Goal: Task Accomplishment & Management: Use online tool/utility

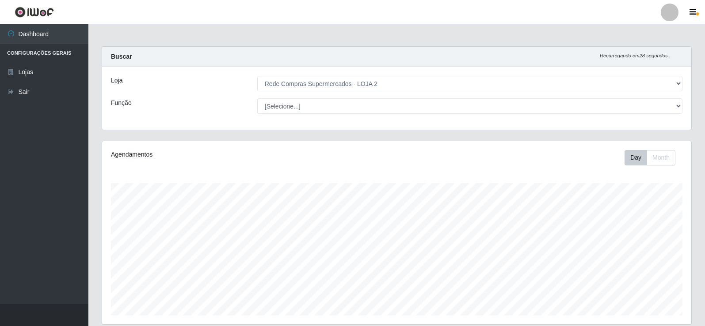
select select "161"
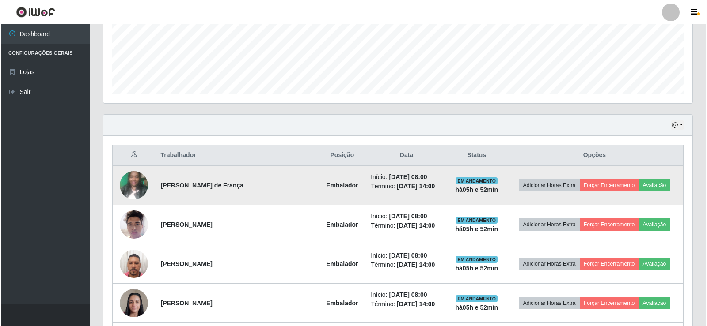
scroll to position [265, 0]
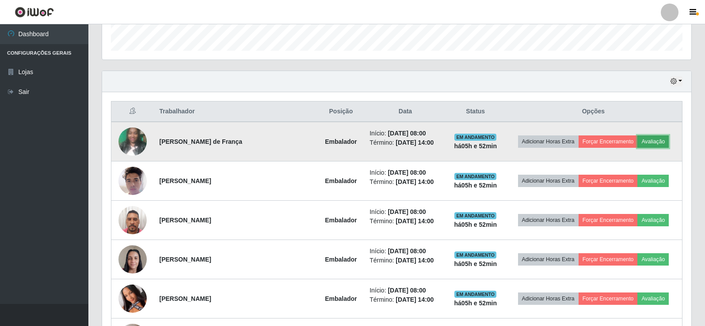
click at [652, 143] on button "Avaliação" at bounding box center [652, 142] width 31 height 12
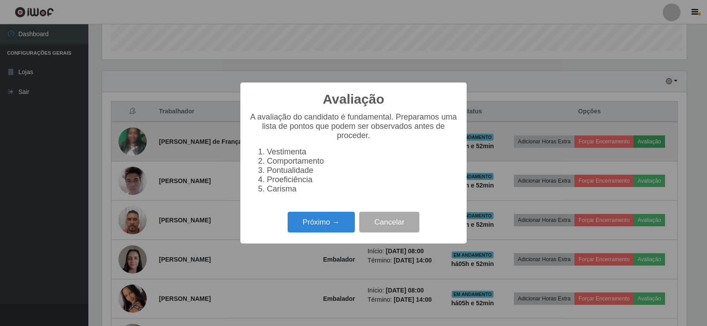
scroll to position [183, 584]
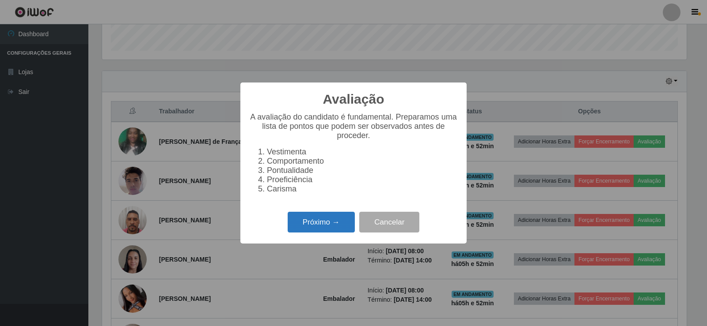
click at [326, 231] on button "Próximo →" at bounding box center [321, 222] width 67 height 21
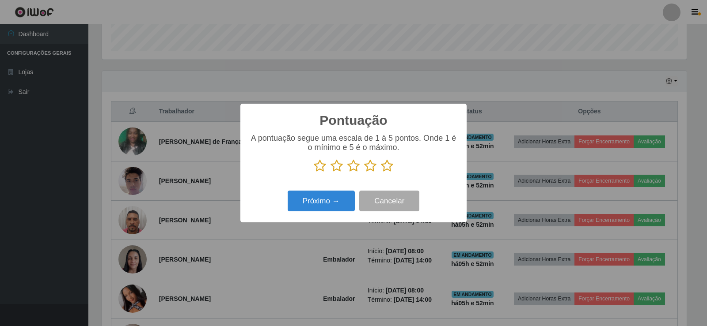
click at [384, 169] on icon at bounding box center [387, 165] width 12 height 13
click at [381, 173] on input "radio" at bounding box center [381, 173] width 0 height 0
click at [329, 207] on button "Próximo →" at bounding box center [321, 201] width 67 height 21
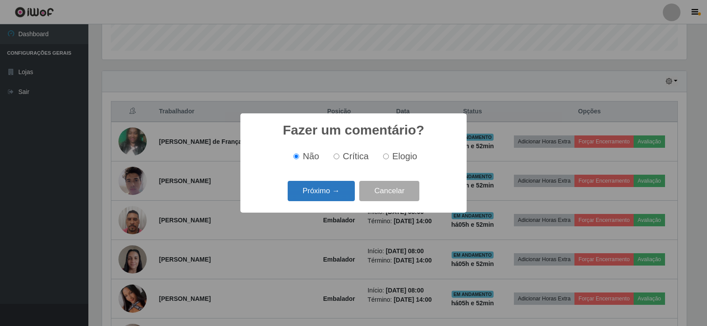
click at [326, 188] on button "Próximo →" at bounding box center [321, 191] width 67 height 21
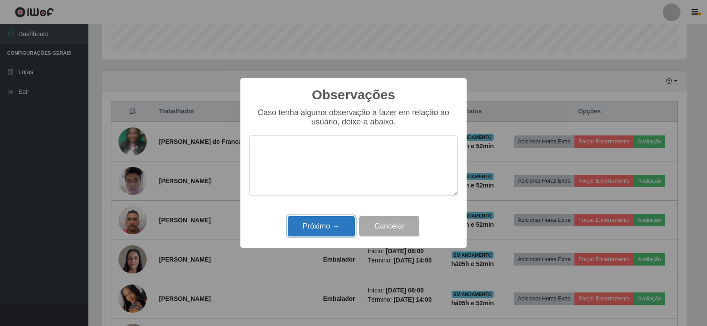
click at [325, 227] on button "Próximo →" at bounding box center [321, 226] width 67 height 21
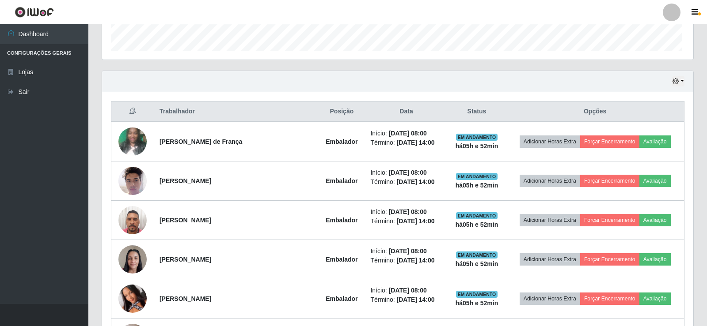
scroll to position [183, 589]
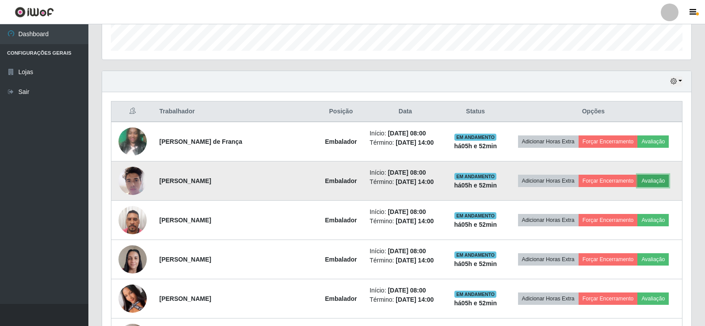
click at [648, 175] on button "Avaliação" at bounding box center [652, 181] width 31 height 12
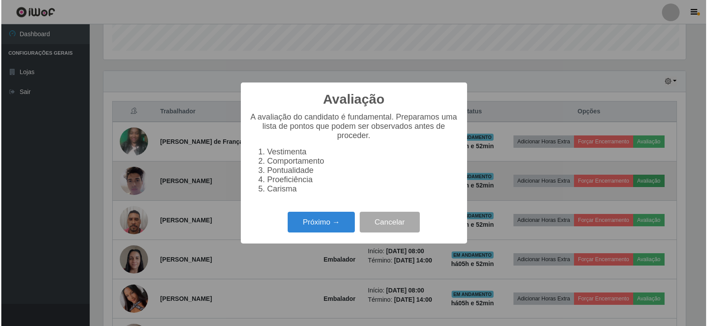
scroll to position [183, 584]
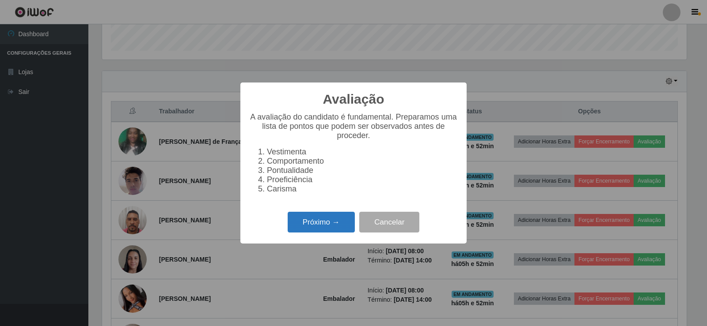
click at [315, 223] on button "Próximo →" at bounding box center [321, 222] width 67 height 21
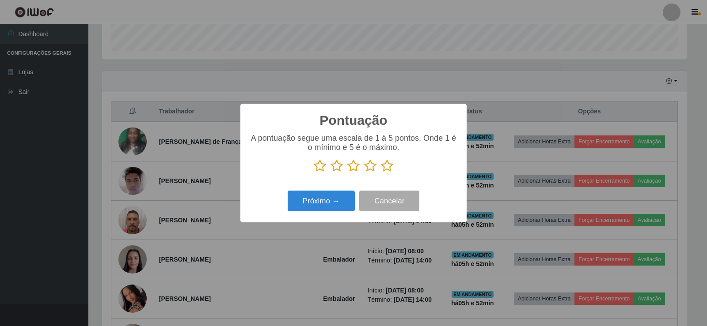
click at [385, 167] on icon at bounding box center [387, 165] width 12 height 13
click at [381, 173] on input "radio" at bounding box center [381, 173] width 0 height 0
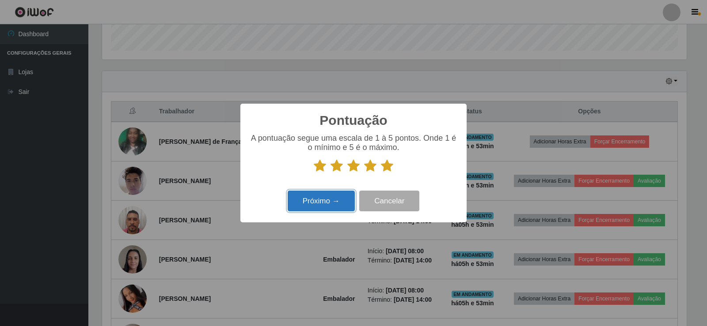
click at [333, 199] on button "Próximo →" at bounding box center [321, 201] width 67 height 21
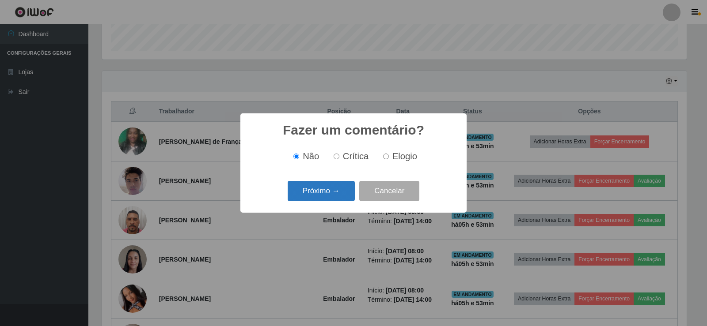
click at [320, 193] on button "Próximo →" at bounding box center [321, 191] width 67 height 21
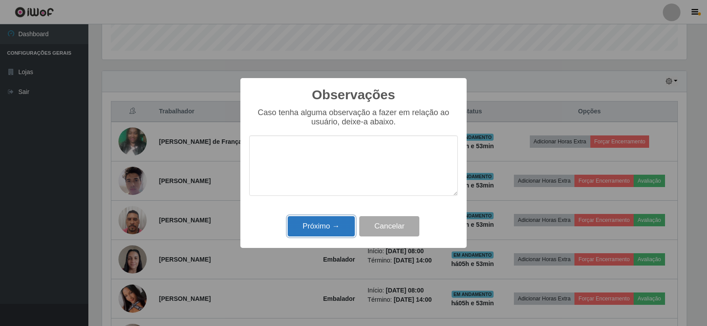
click at [329, 228] on button "Próximo →" at bounding box center [321, 226] width 67 height 21
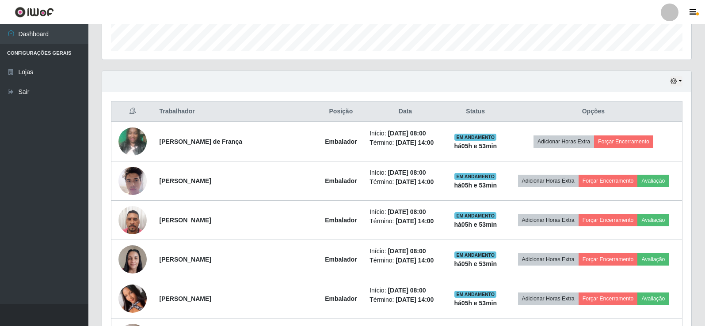
scroll to position [183, 589]
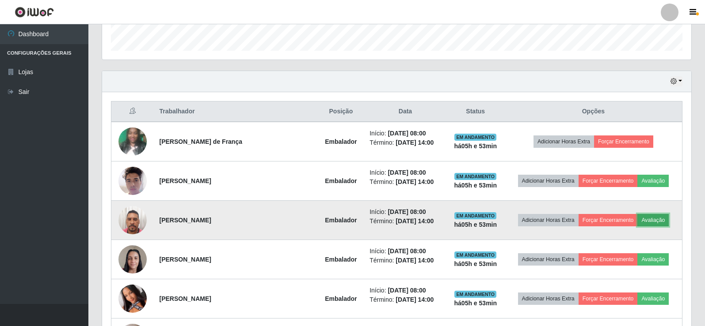
click at [656, 220] on button "Avaliação" at bounding box center [652, 220] width 31 height 12
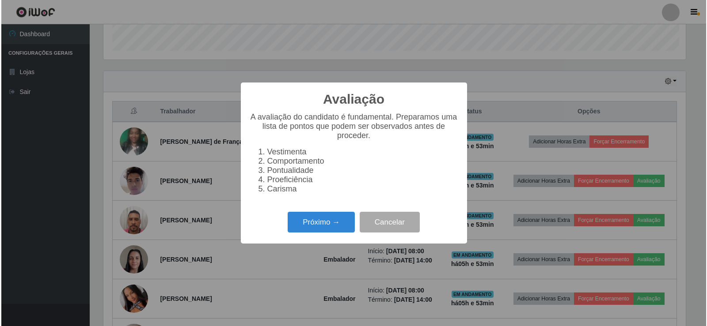
scroll to position [183, 584]
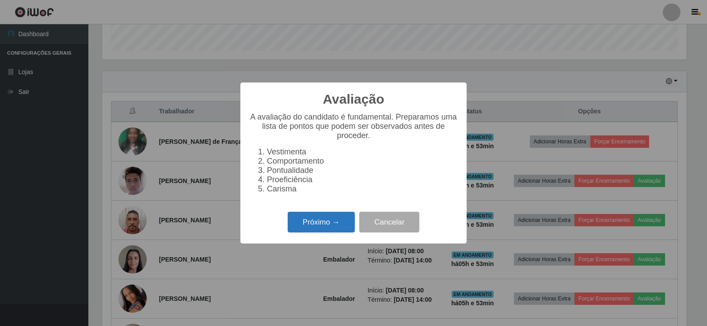
click at [327, 227] on button "Próximo →" at bounding box center [321, 222] width 67 height 21
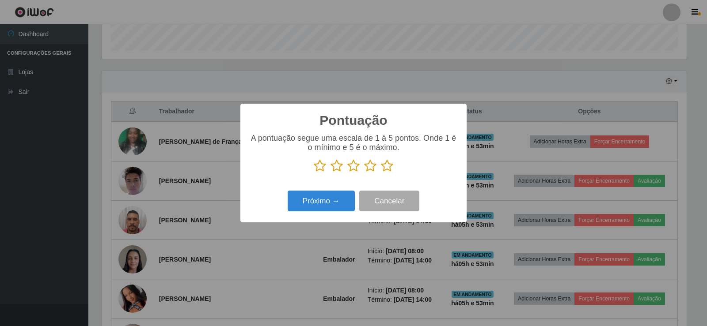
click at [385, 170] on icon at bounding box center [387, 165] width 12 height 13
click at [381, 173] on input "radio" at bounding box center [381, 173] width 0 height 0
click at [324, 199] on button "Próximo →" at bounding box center [321, 201] width 67 height 21
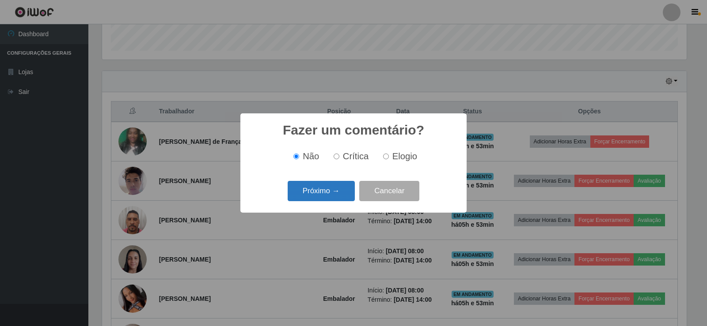
click at [326, 196] on button "Próximo →" at bounding box center [321, 191] width 67 height 21
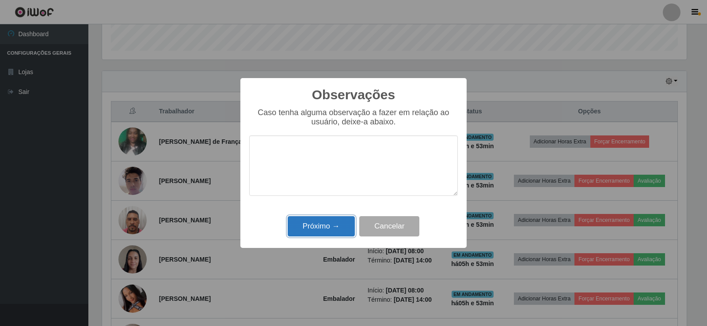
click at [319, 220] on button "Próximo →" at bounding box center [321, 226] width 67 height 21
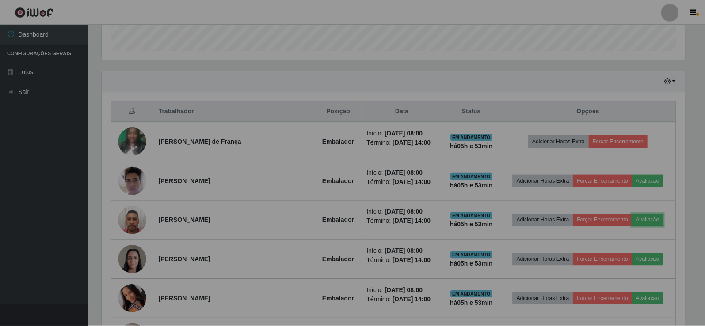
scroll to position [183, 589]
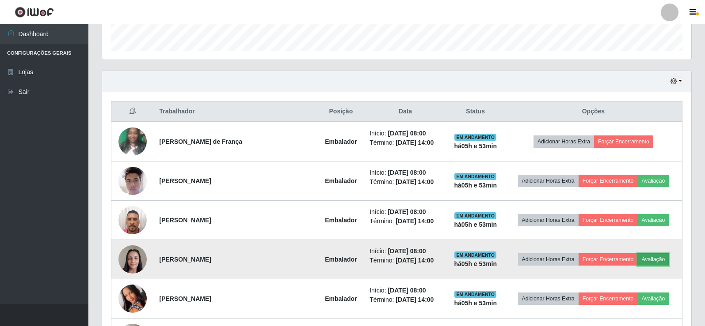
click at [650, 261] on button "Avaliação" at bounding box center [652, 260] width 31 height 12
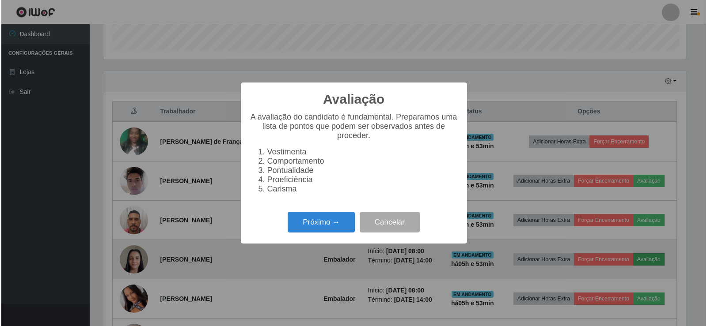
scroll to position [183, 584]
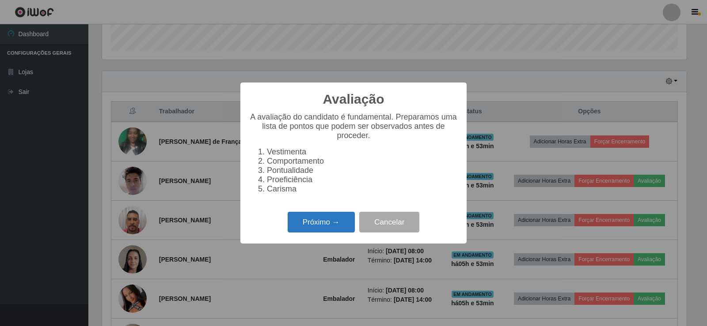
click at [325, 232] on button "Próximo →" at bounding box center [321, 222] width 67 height 21
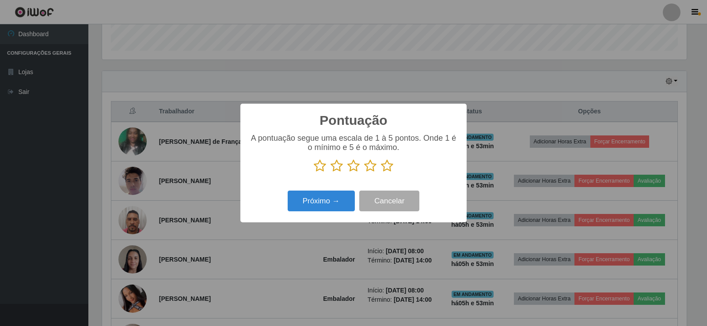
scroll to position [441572, 441171]
click at [389, 168] on icon at bounding box center [387, 165] width 12 height 13
click at [381, 173] on input "radio" at bounding box center [381, 173] width 0 height 0
click at [331, 199] on button "Próximo →" at bounding box center [321, 201] width 67 height 21
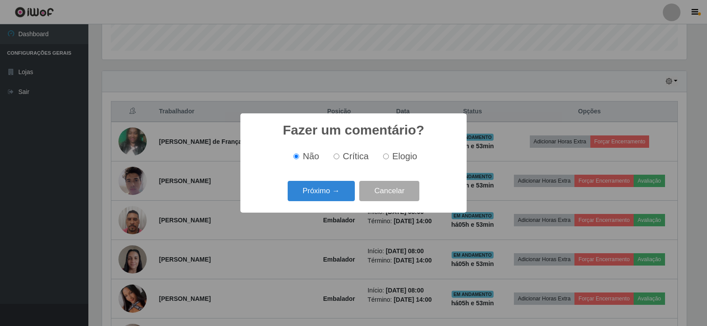
click at [331, 200] on button "Próximo →" at bounding box center [321, 191] width 67 height 21
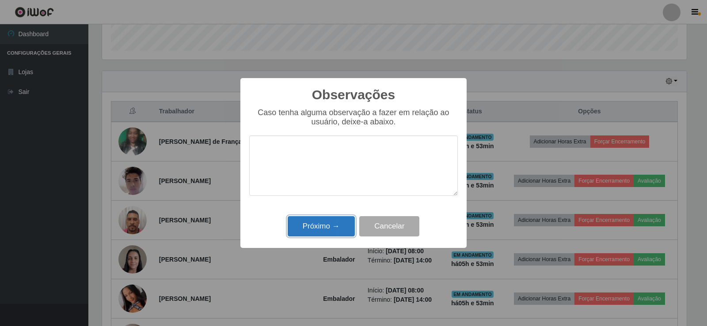
click at [309, 230] on button "Próximo →" at bounding box center [321, 226] width 67 height 21
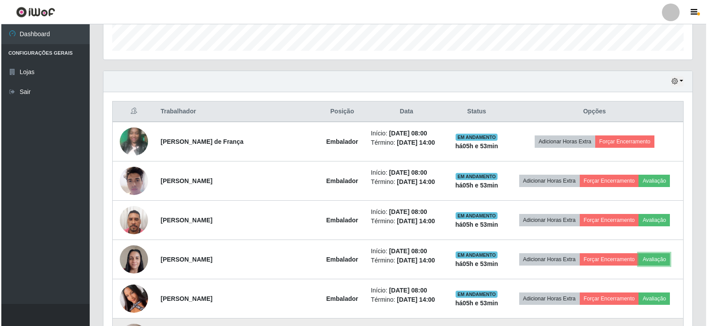
scroll to position [309, 0]
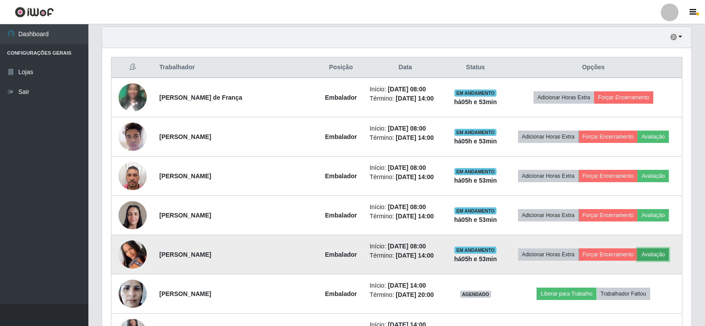
click at [656, 249] on button "Avaliação" at bounding box center [652, 255] width 31 height 12
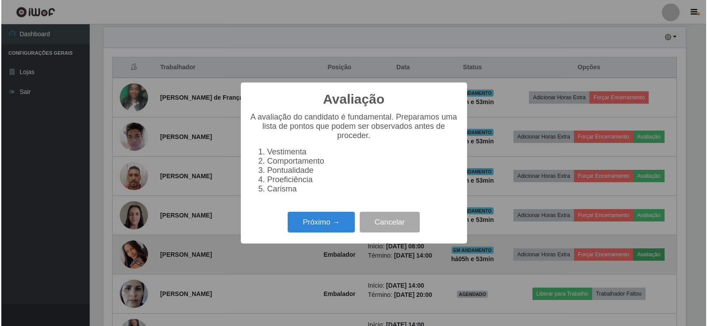
scroll to position [0, 0]
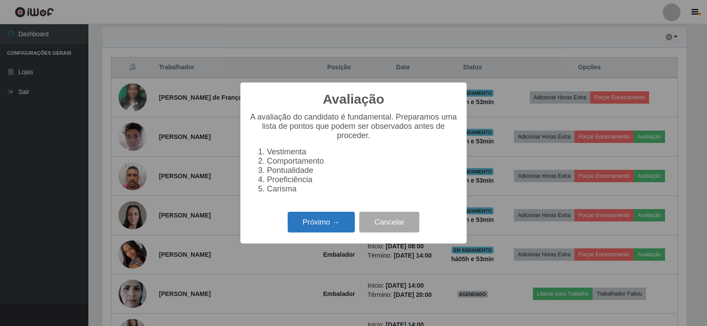
click at [311, 228] on button "Próximo →" at bounding box center [321, 222] width 67 height 21
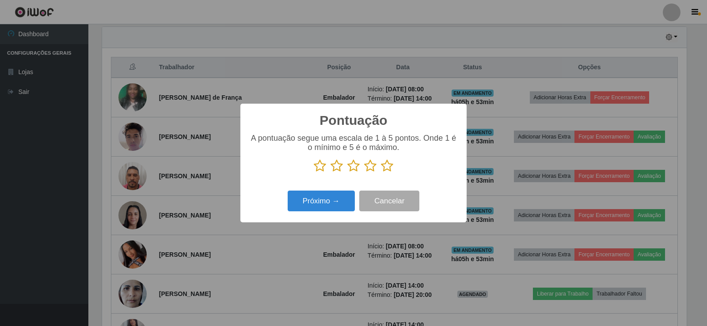
click at [388, 166] on icon at bounding box center [387, 165] width 12 height 13
click at [381, 173] on input "radio" at bounding box center [381, 173] width 0 height 0
click at [333, 202] on button "Próximo →" at bounding box center [321, 201] width 67 height 21
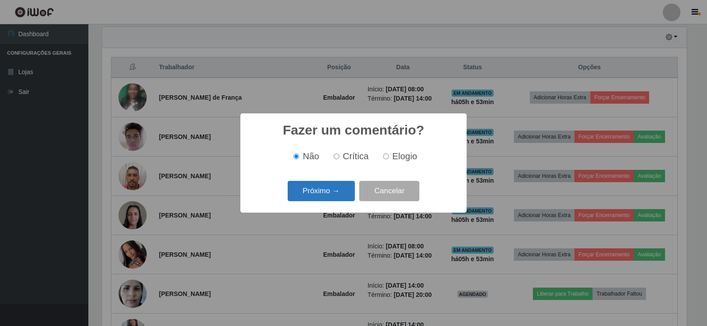
click at [331, 196] on button "Próximo →" at bounding box center [321, 191] width 67 height 21
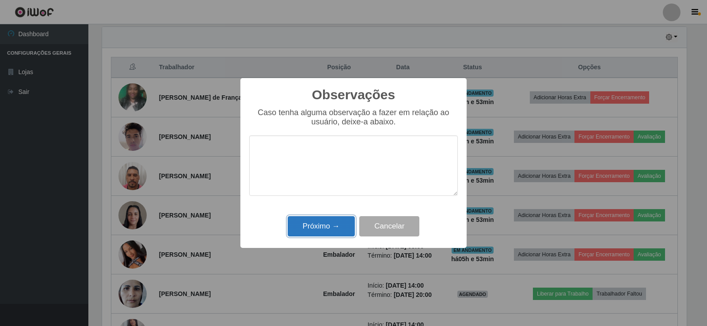
click at [319, 219] on button "Próximo →" at bounding box center [321, 226] width 67 height 21
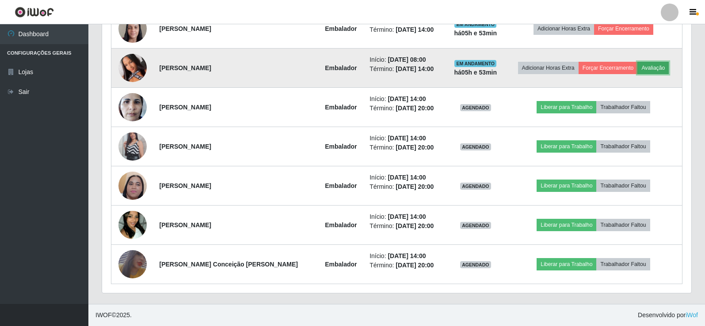
click at [649, 71] on button "Avaliação" at bounding box center [652, 68] width 31 height 12
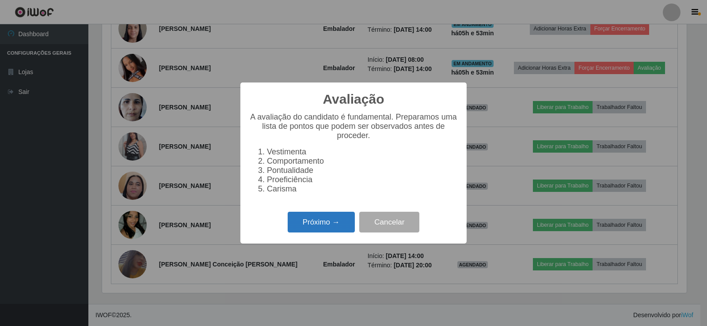
click at [319, 223] on button "Próximo →" at bounding box center [321, 222] width 67 height 21
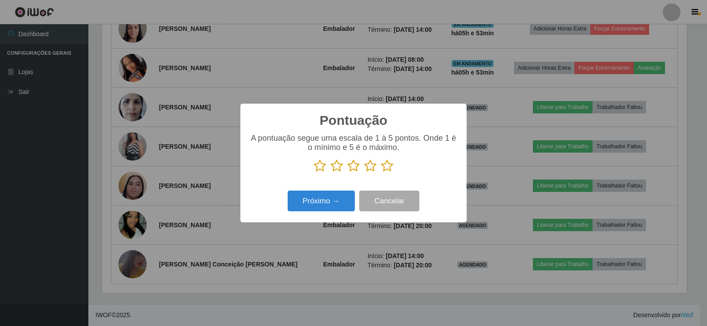
click at [388, 167] on icon at bounding box center [387, 165] width 12 height 13
click at [381, 173] on input "radio" at bounding box center [381, 173] width 0 height 0
click at [320, 209] on button "Próximo →" at bounding box center [321, 201] width 67 height 21
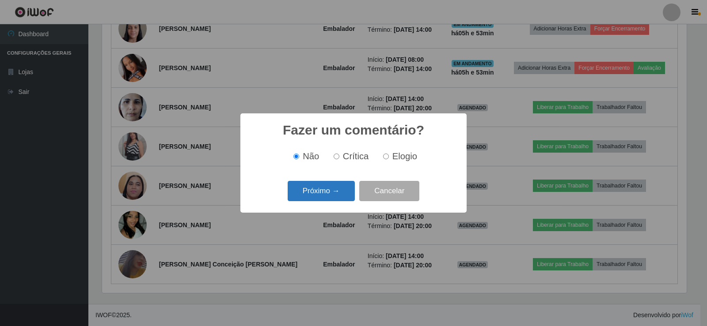
click at [316, 195] on button "Próximo →" at bounding box center [321, 191] width 67 height 21
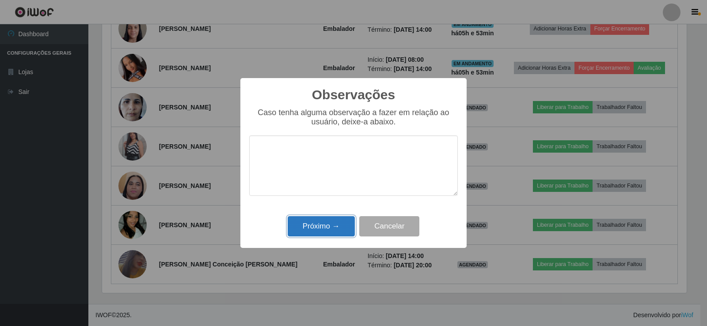
click at [322, 227] on button "Próximo →" at bounding box center [321, 226] width 67 height 21
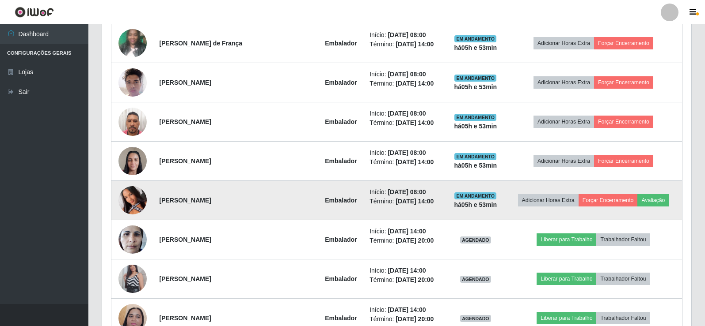
click at [133, 200] on img at bounding box center [132, 200] width 28 height 63
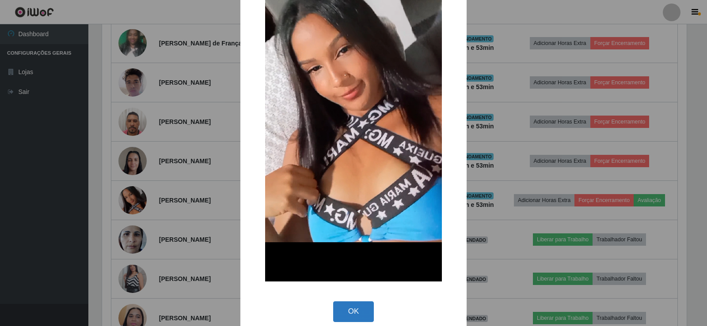
click at [339, 309] on button "OK" at bounding box center [353, 312] width 41 height 21
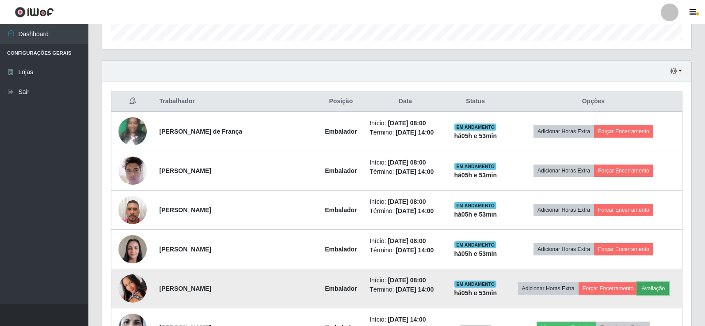
click at [650, 286] on button "Avaliação" at bounding box center [652, 289] width 31 height 12
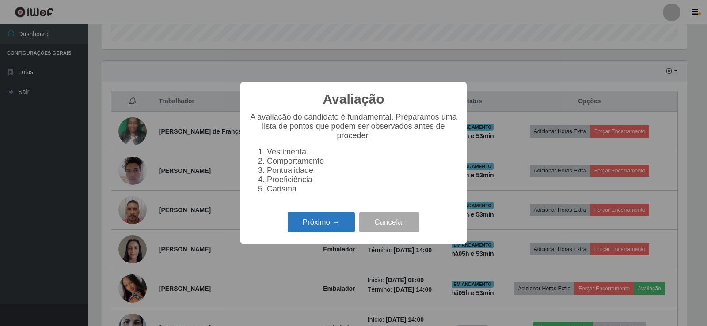
click at [334, 223] on button "Próximo →" at bounding box center [321, 222] width 67 height 21
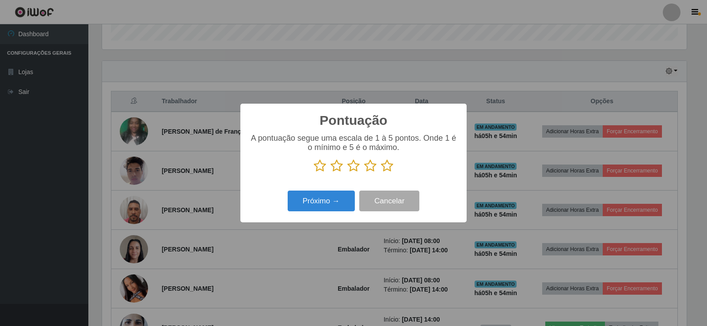
click at [384, 167] on icon at bounding box center [387, 165] width 12 height 13
click at [381, 173] on input "radio" at bounding box center [381, 173] width 0 height 0
click at [336, 198] on button "Próximo →" at bounding box center [321, 201] width 67 height 21
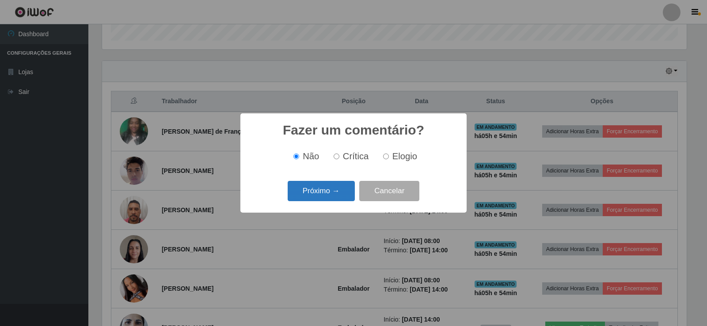
click at [337, 195] on button "Próximo →" at bounding box center [321, 191] width 67 height 21
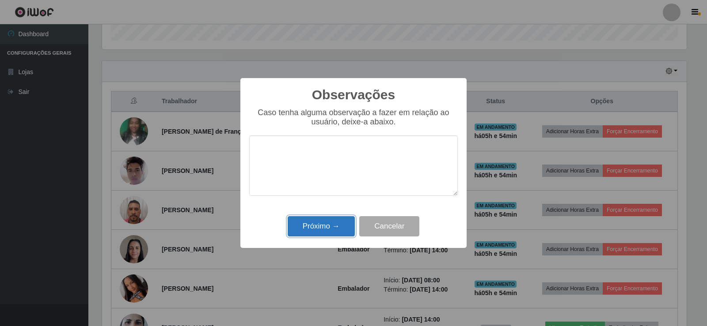
click at [331, 228] on button "Próximo →" at bounding box center [321, 226] width 67 height 21
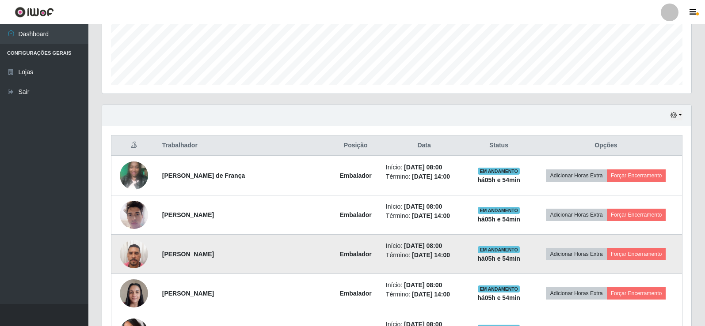
click at [135, 254] on img at bounding box center [134, 254] width 28 height 38
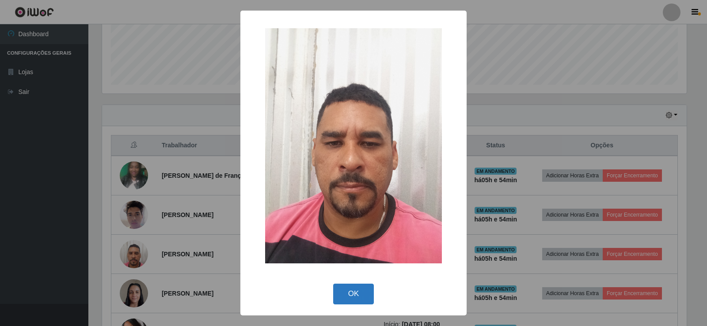
click at [358, 292] on button "OK" at bounding box center [353, 294] width 41 height 21
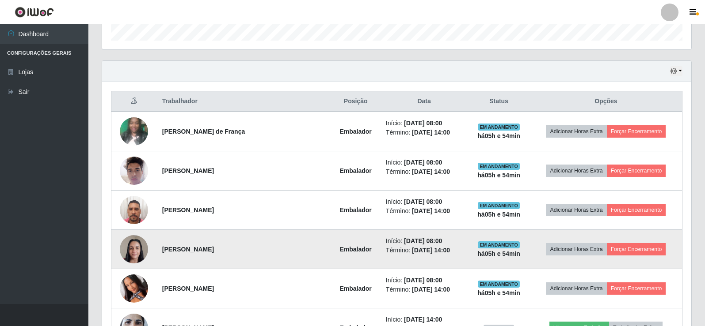
click at [129, 243] on img at bounding box center [134, 250] width 28 height 38
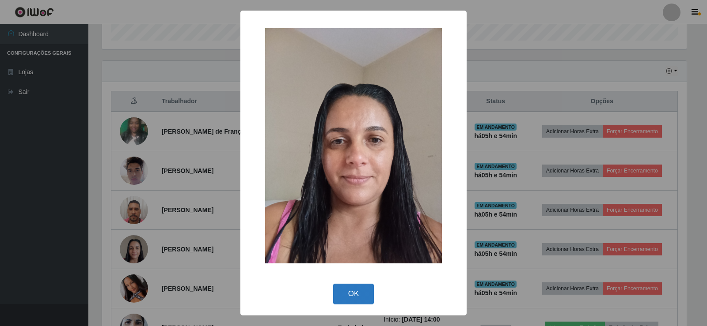
click at [352, 295] on button "OK" at bounding box center [353, 294] width 41 height 21
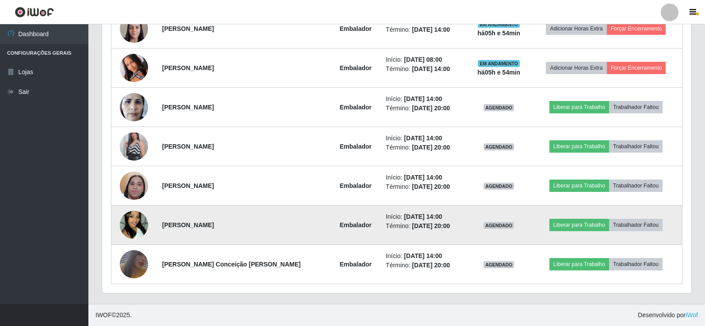
click at [135, 223] on img at bounding box center [134, 225] width 28 height 50
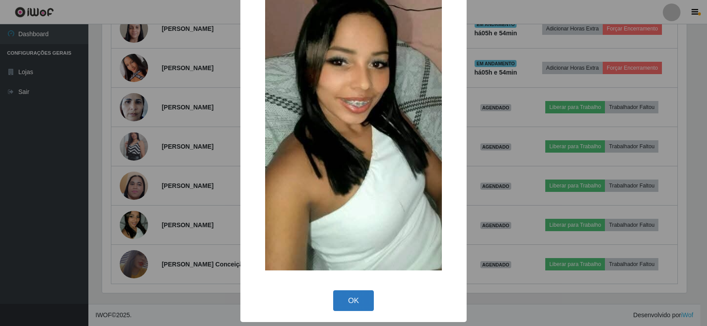
click at [349, 304] on button "OK" at bounding box center [353, 301] width 41 height 21
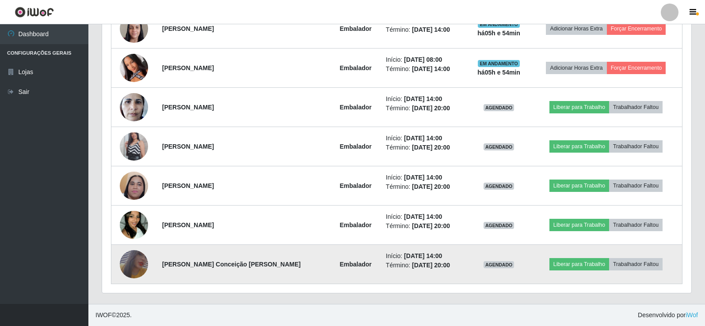
click at [137, 269] on img at bounding box center [134, 264] width 28 height 41
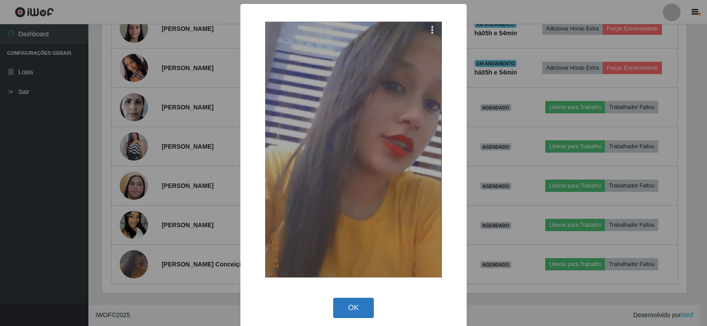
click at [364, 305] on button "OK" at bounding box center [353, 308] width 41 height 21
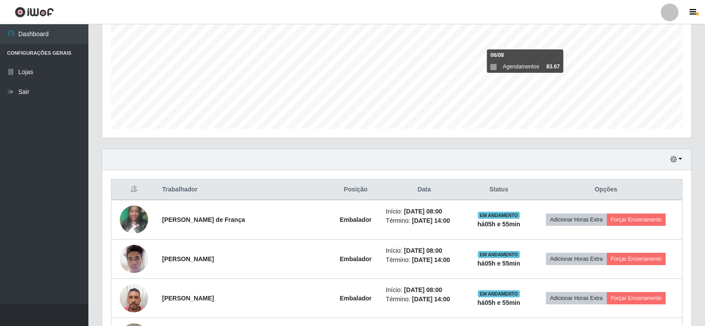
click at [523, 5] on header "Perfil Alterar Senha Sair" at bounding box center [352, 12] width 705 height 24
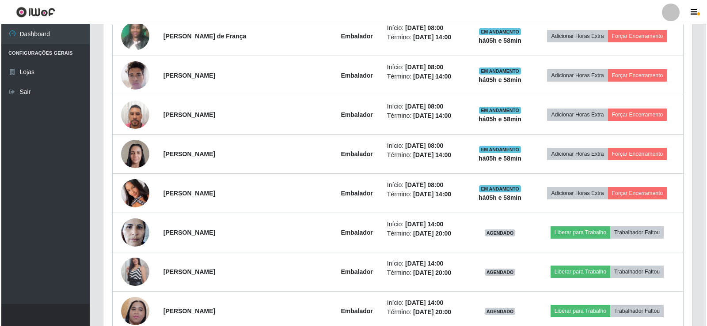
scroll to position [496, 0]
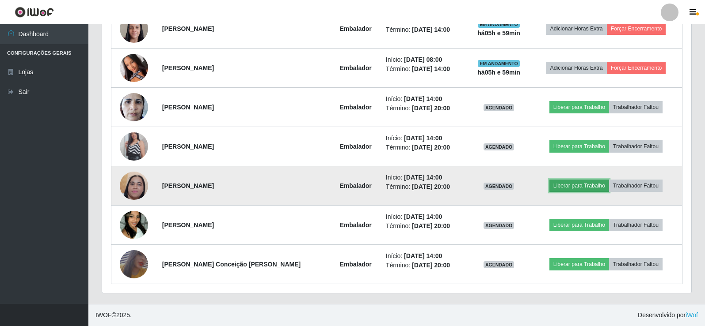
click at [573, 187] on button "Liberar para Trabalho" at bounding box center [579, 186] width 60 height 12
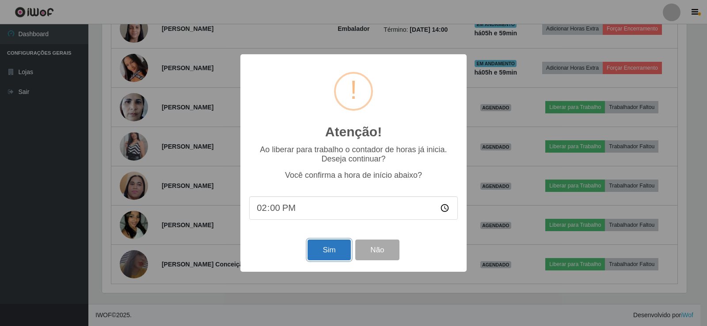
click at [341, 249] on button "Sim" at bounding box center [328, 250] width 43 height 21
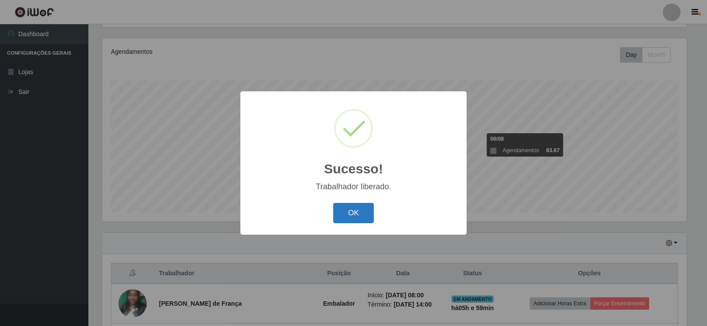
click at [350, 214] on button "OK" at bounding box center [353, 213] width 41 height 21
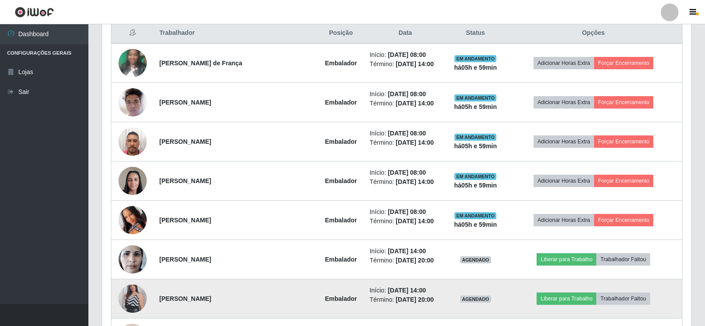
scroll to position [412, 0]
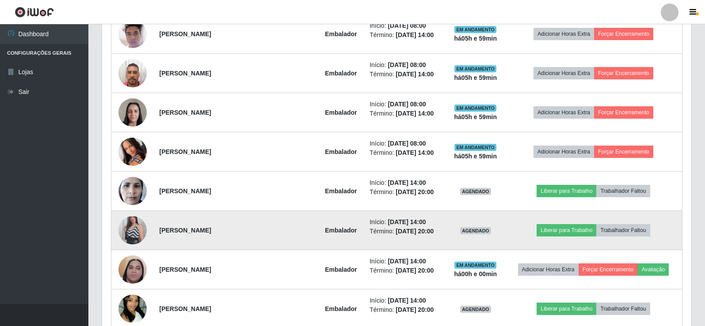
click at [135, 235] on img at bounding box center [132, 230] width 28 height 50
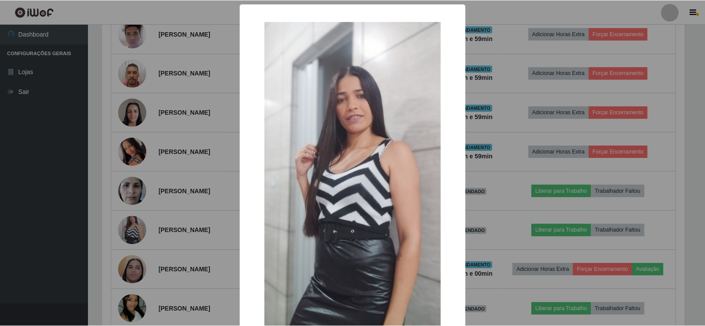
scroll to position [65, 0]
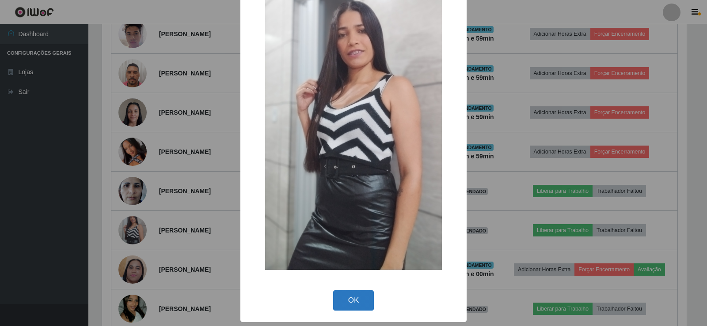
click at [348, 294] on button "OK" at bounding box center [353, 301] width 41 height 21
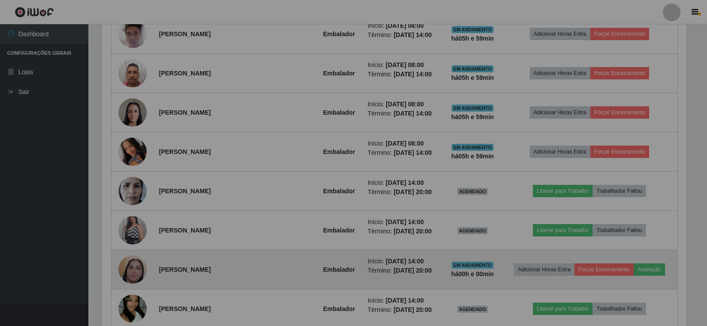
scroll to position [183, 589]
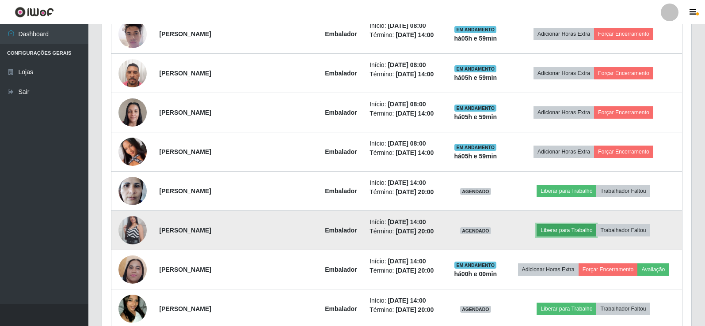
click at [564, 232] on button "Liberar para Trabalho" at bounding box center [566, 230] width 60 height 12
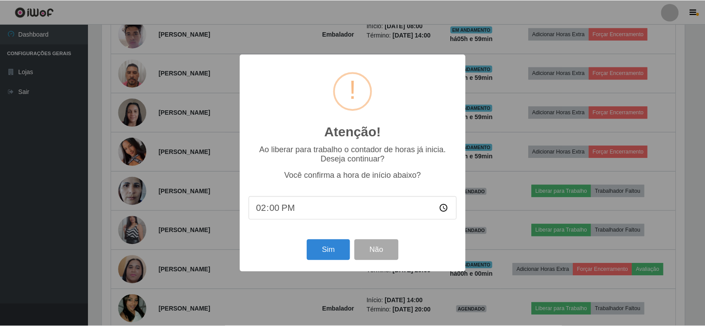
scroll to position [183, 584]
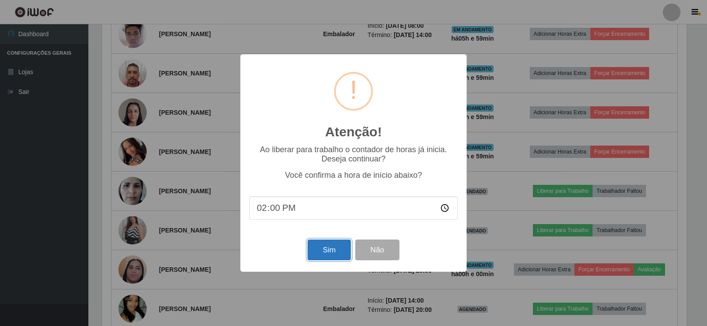
click at [328, 249] on button "Sim" at bounding box center [328, 250] width 43 height 21
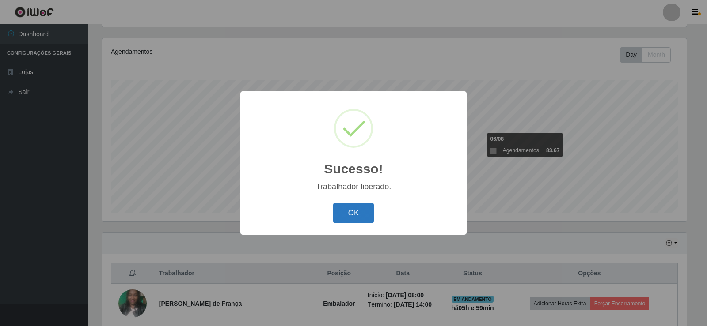
click at [346, 208] on button "OK" at bounding box center [353, 213] width 41 height 21
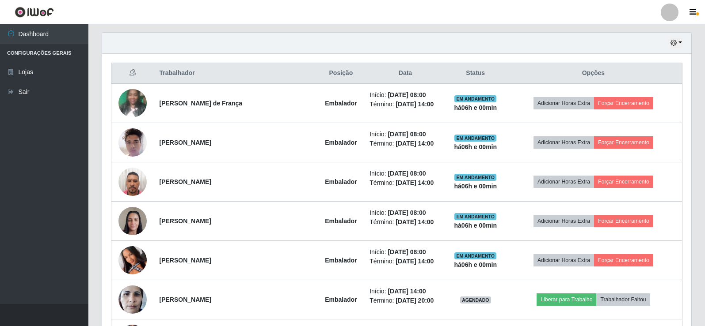
scroll to position [319, 0]
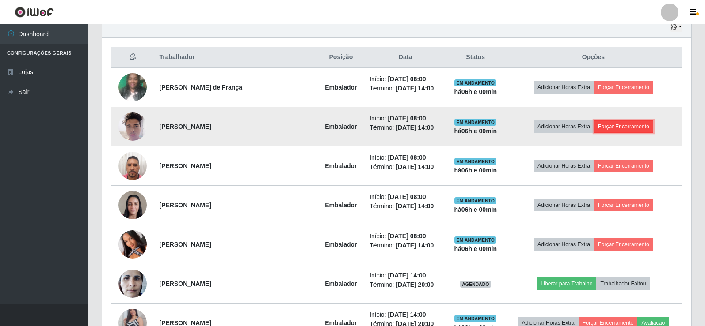
click at [637, 126] on button "Forçar Encerramento" at bounding box center [623, 127] width 59 height 12
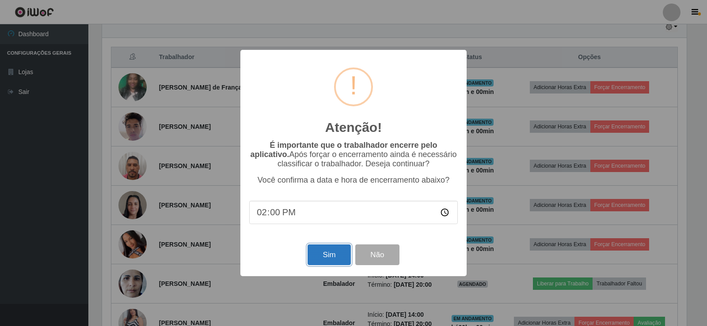
click at [332, 259] on button "Sim" at bounding box center [328, 255] width 43 height 21
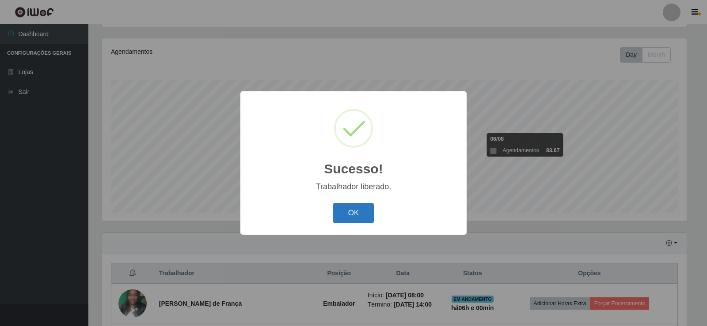
click at [348, 216] on button "OK" at bounding box center [353, 213] width 41 height 21
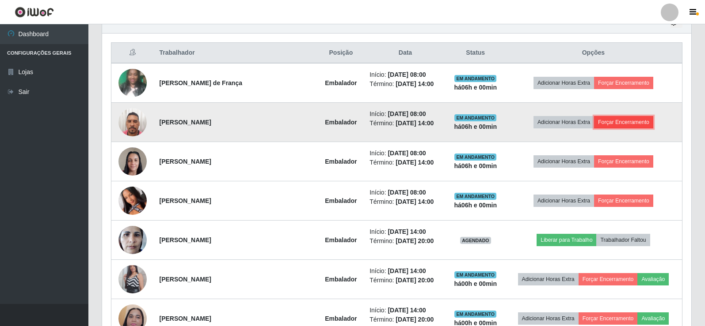
click at [624, 125] on button "Forçar Encerramento" at bounding box center [623, 122] width 59 height 12
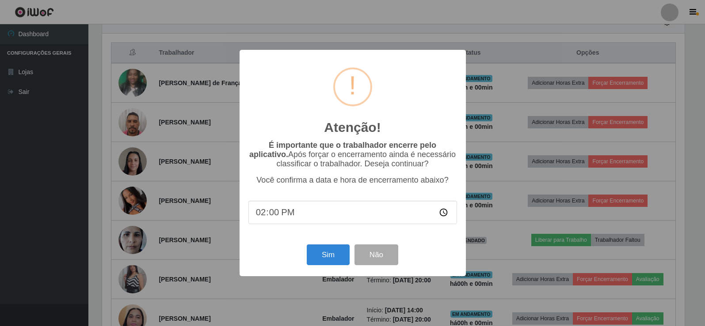
scroll to position [441572, 441171]
click at [328, 254] on button "Sim" at bounding box center [328, 255] width 43 height 21
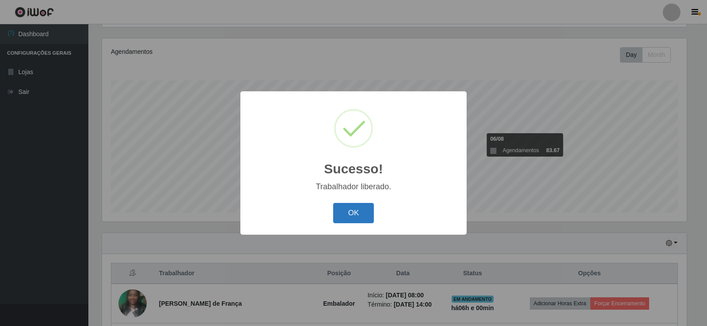
click at [347, 210] on button "OK" at bounding box center [353, 213] width 41 height 21
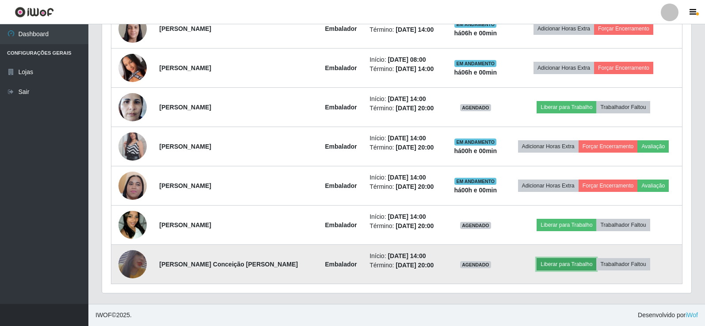
click at [563, 265] on button "Liberar para Trabalho" at bounding box center [566, 264] width 60 height 12
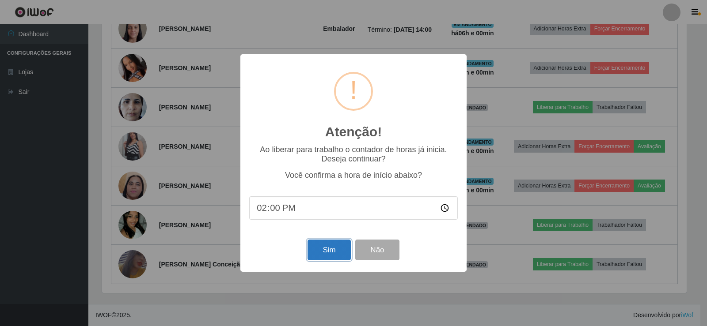
click at [329, 250] on button "Sim" at bounding box center [328, 250] width 43 height 21
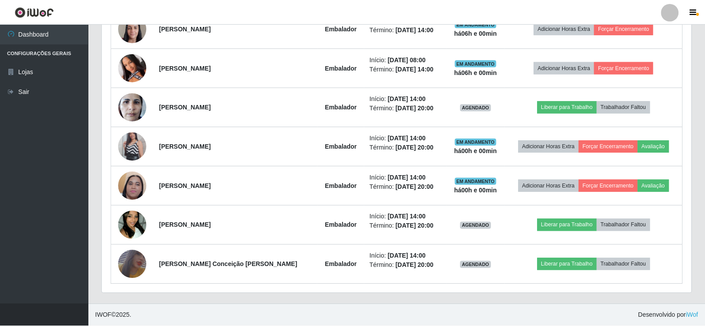
scroll to position [183, 589]
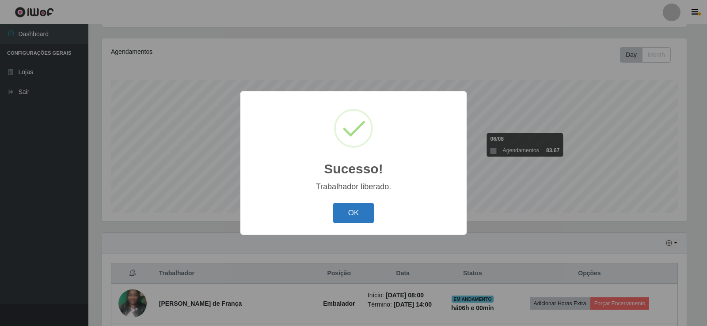
click at [357, 213] on button "OK" at bounding box center [353, 213] width 41 height 21
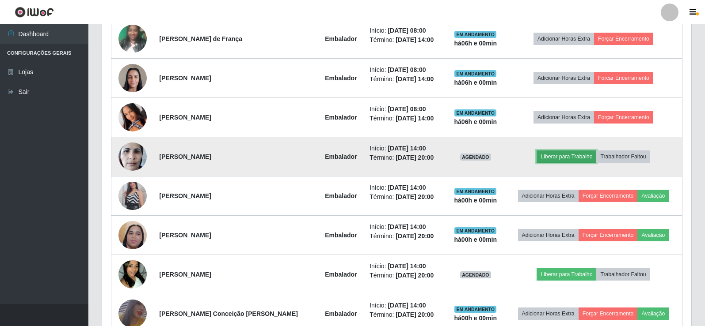
click at [570, 153] on button "Liberar para Trabalho" at bounding box center [566, 157] width 60 height 12
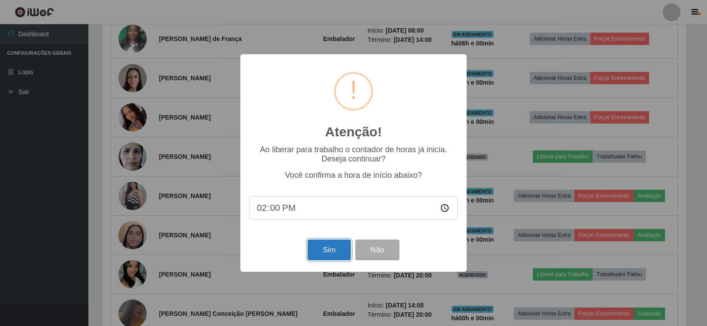
click at [322, 250] on button "Sim" at bounding box center [328, 250] width 43 height 21
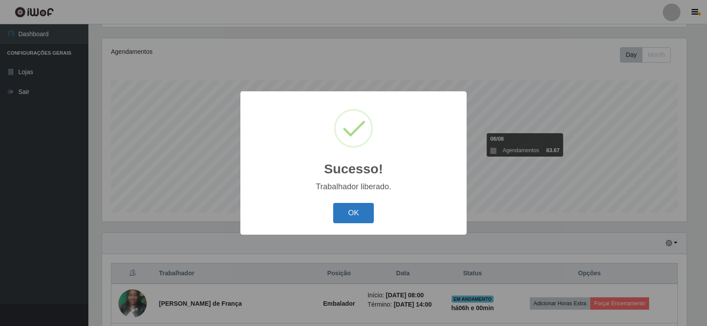
click at [354, 208] on button "OK" at bounding box center [353, 213] width 41 height 21
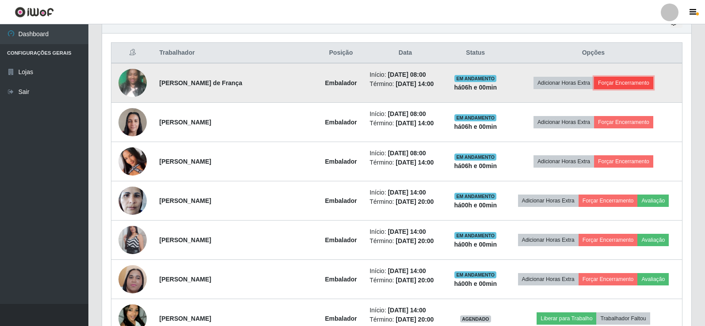
click at [627, 85] on button "Forçar Encerramento" at bounding box center [623, 83] width 59 height 12
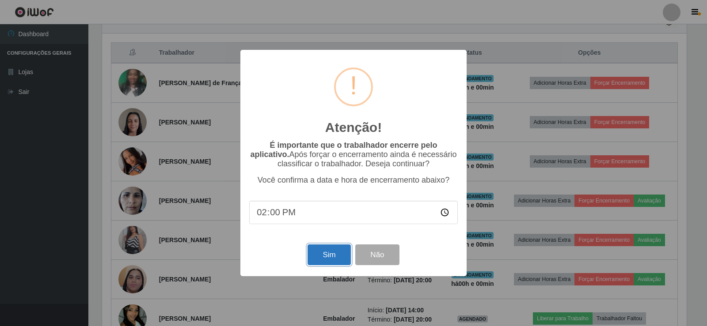
click at [338, 256] on button "Sim" at bounding box center [328, 255] width 43 height 21
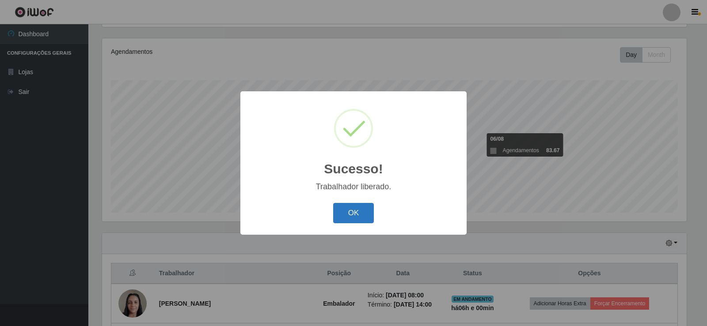
click at [352, 214] on button "OK" at bounding box center [353, 213] width 41 height 21
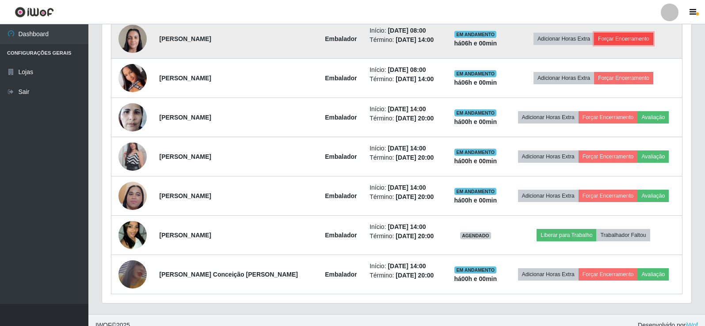
click at [616, 36] on button "Forçar Encerramento" at bounding box center [623, 39] width 59 height 12
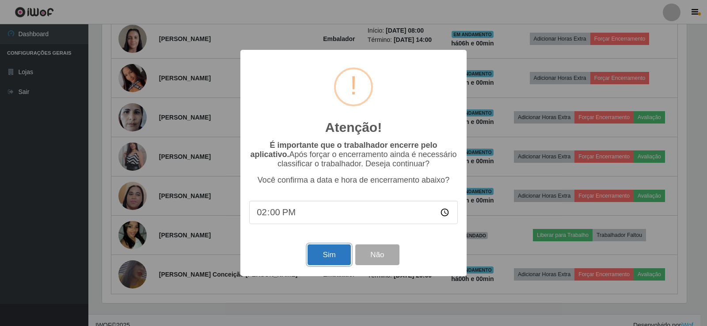
click at [314, 257] on button "Sim" at bounding box center [328, 255] width 43 height 21
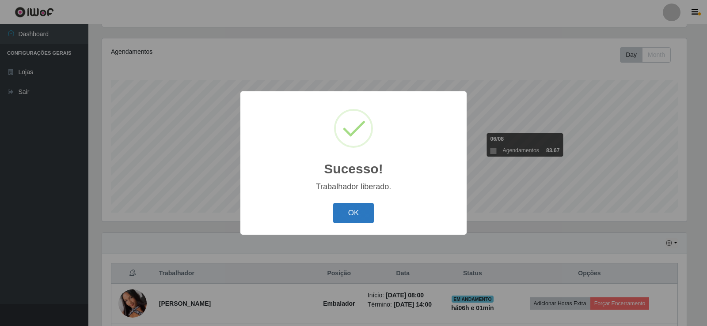
click at [364, 210] on button "OK" at bounding box center [353, 213] width 41 height 21
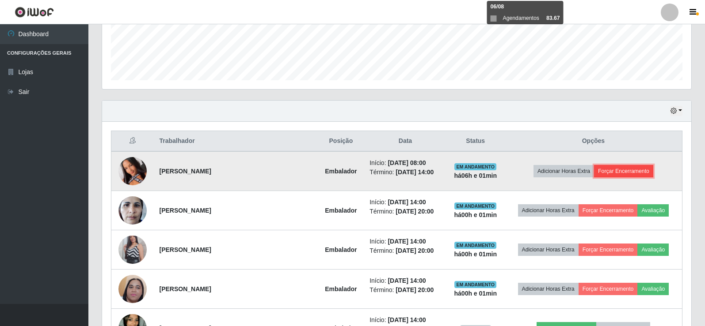
click at [620, 171] on button "Forçar Encerramento" at bounding box center [623, 171] width 59 height 12
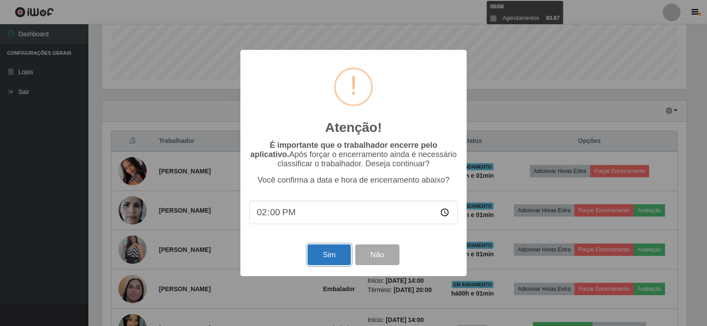
click at [315, 250] on button "Sim" at bounding box center [328, 255] width 43 height 21
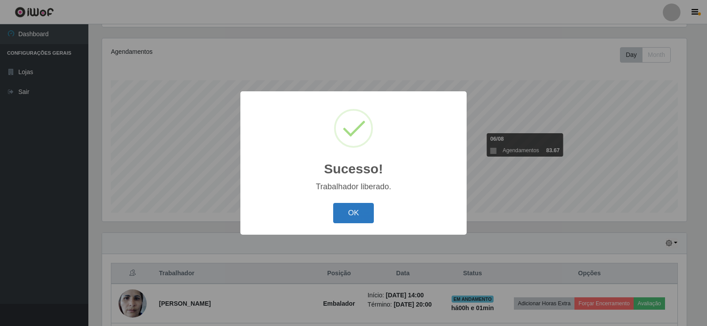
click at [353, 213] on button "OK" at bounding box center [353, 213] width 41 height 21
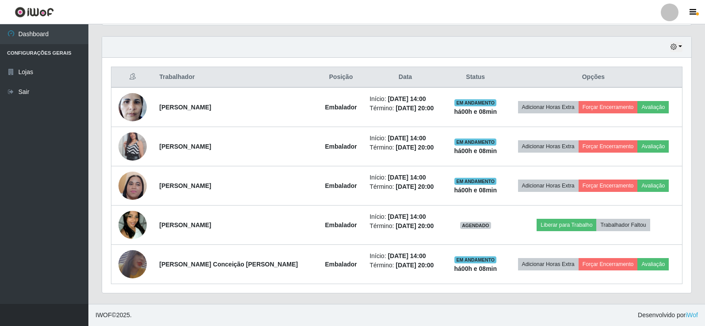
click at [46, 138] on ul "Dashboard Configurações Gerais Lojas Sair" at bounding box center [44, 164] width 88 height 280
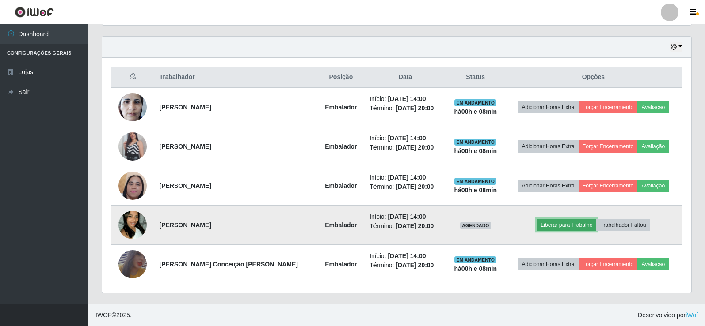
click at [548, 224] on button "Liberar para Trabalho" at bounding box center [566, 225] width 60 height 12
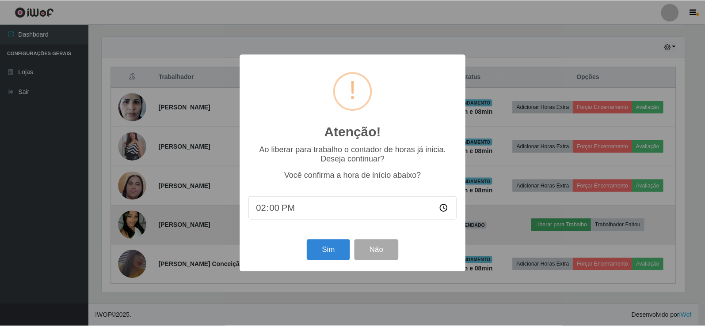
scroll to position [183, 584]
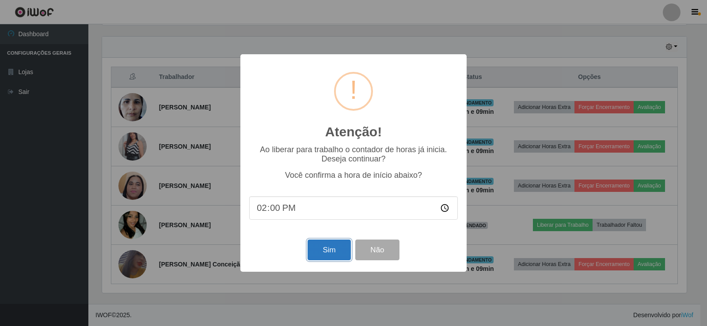
click at [326, 252] on button "Sim" at bounding box center [328, 250] width 43 height 21
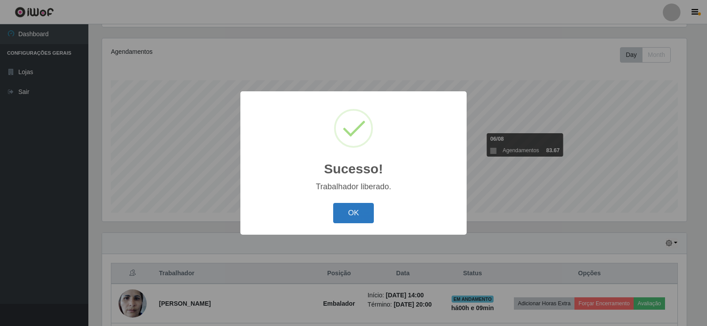
click at [361, 216] on button "OK" at bounding box center [353, 213] width 41 height 21
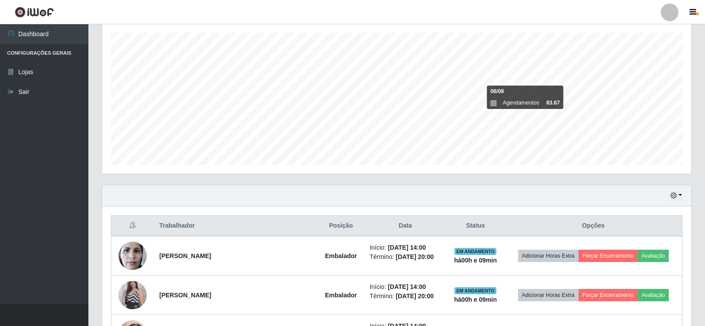
scroll to position [235, 0]
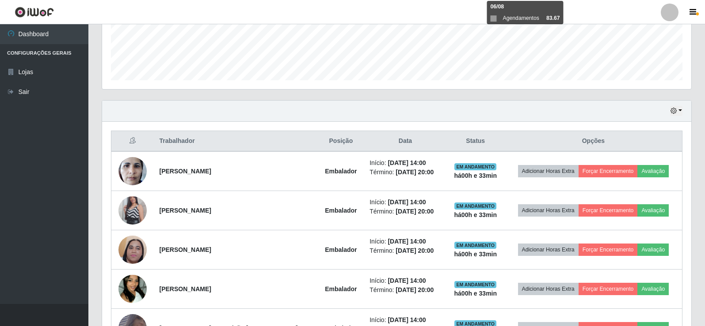
click at [72, 155] on ul "Dashboard Configurações Gerais Lojas Sair" at bounding box center [44, 164] width 88 height 280
